Goal: Check status: Check status

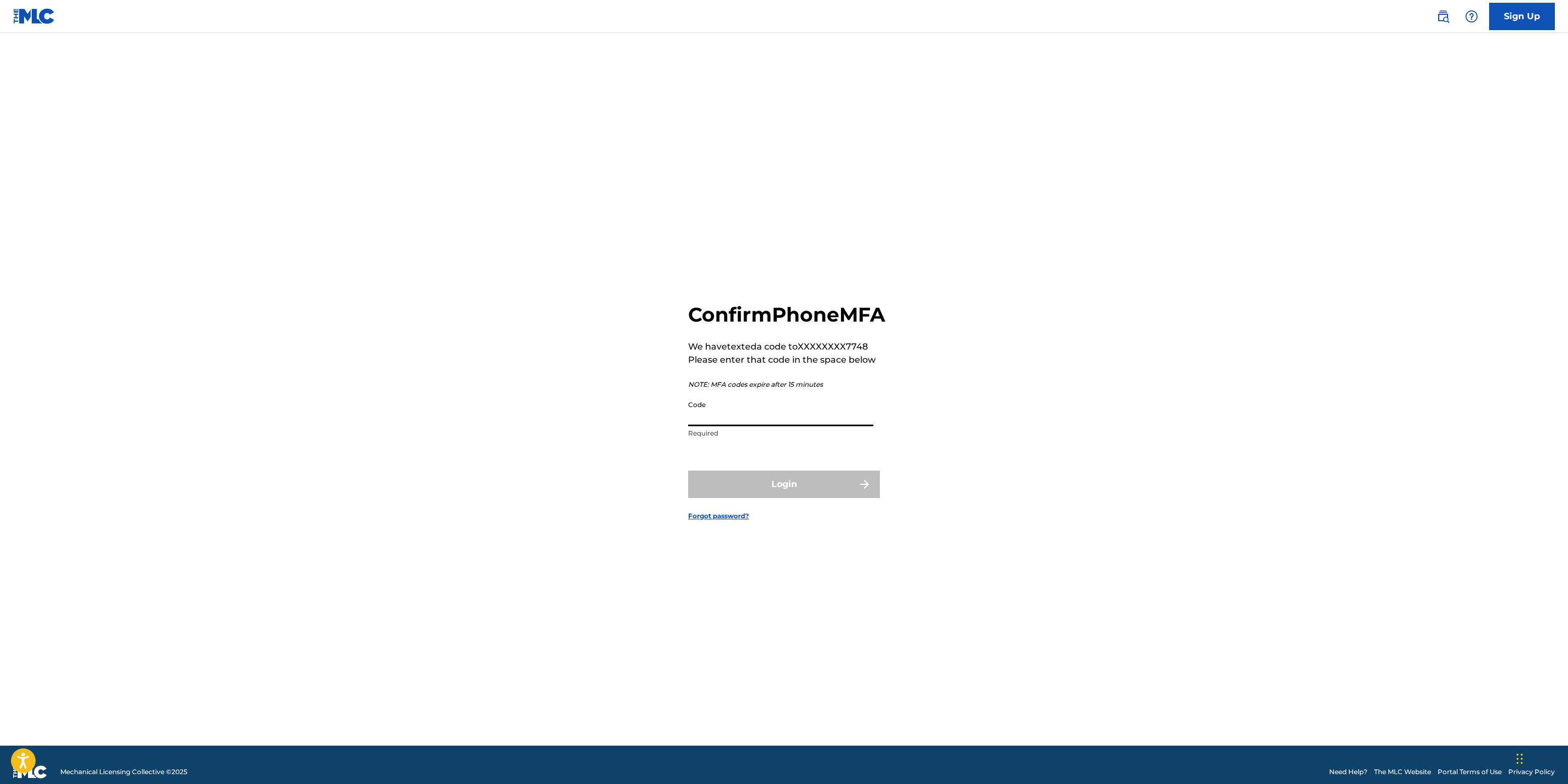
click at [726, 421] on input "Code" at bounding box center [781, 411] width 185 height 32
type input "801825"
click at [795, 489] on button "Login" at bounding box center [784, 484] width 192 height 28
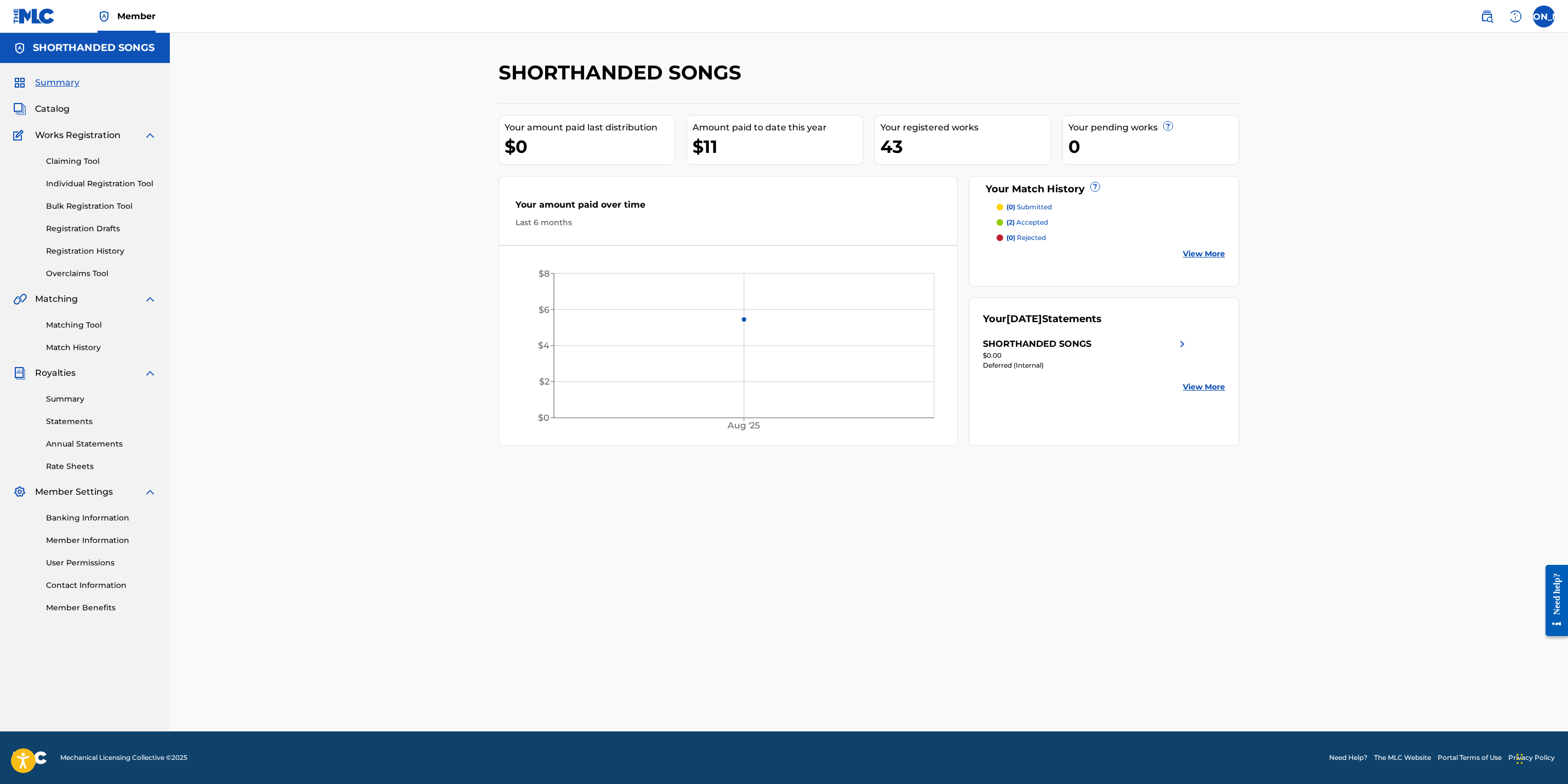
click at [1202, 387] on link "View More" at bounding box center [1204, 387] width 42 height 12
